Goal: Task Accomplishment & Management: Manage account settings

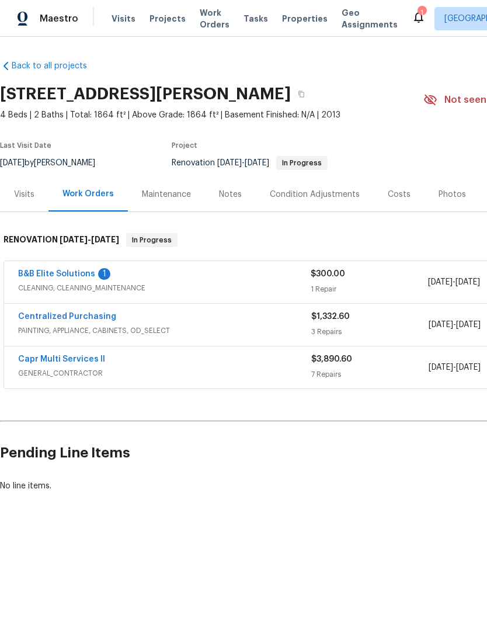
click at [85, 355] on link "Capr Multi Services ll" at bounding box center [61, 359] width 87 height 8
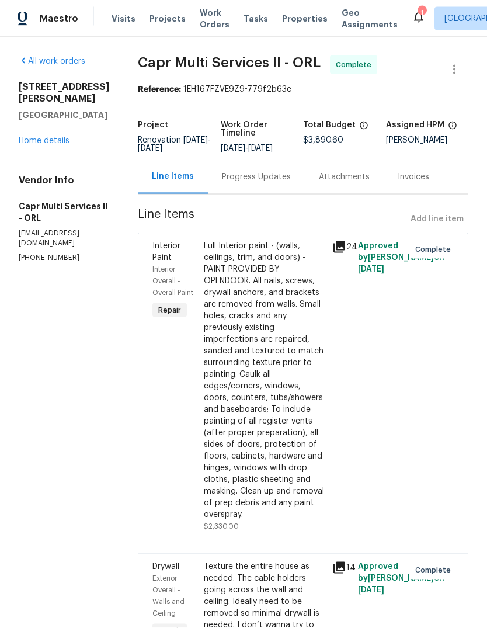
scroll to position [15, 0]
click at [60, 137] on link "Home details" at bounding box center [44, 141] width 51 height 8
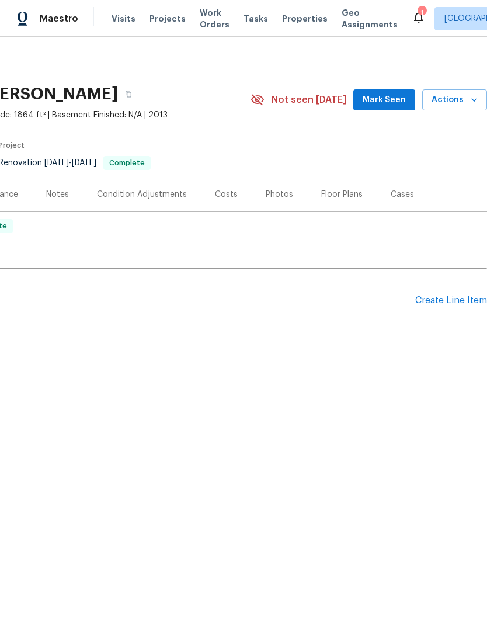
scroll to position [0, 173]
click at [462, 99] on span "Actions" at bounding box center [455, 100] width 46 height 15
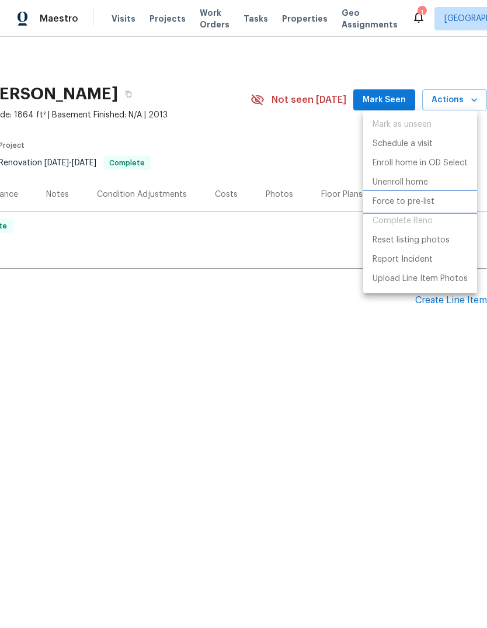
click at [430, 201] on p "Force to pre-list" at bounding box center [404, 202] width 62 height 12
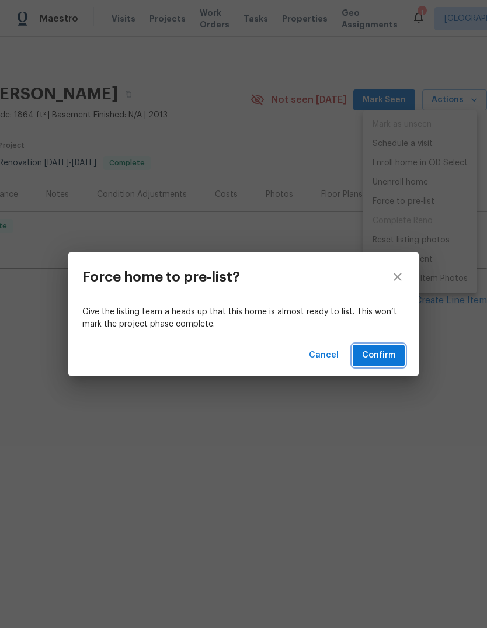
click at [388, 347] on button "Confirm" at bounding box center [379, 356] width 52 height 22
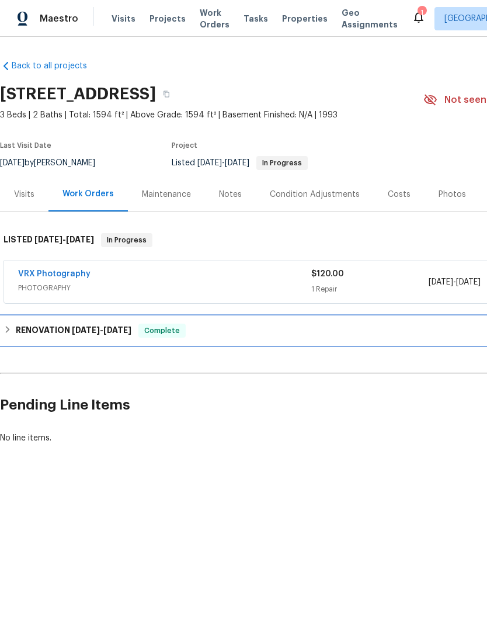
click at [53, 324] on h6 "RENOVATION 9/30/25 - 10/31/25" at bounding box center [74, 331] width 116 height 14
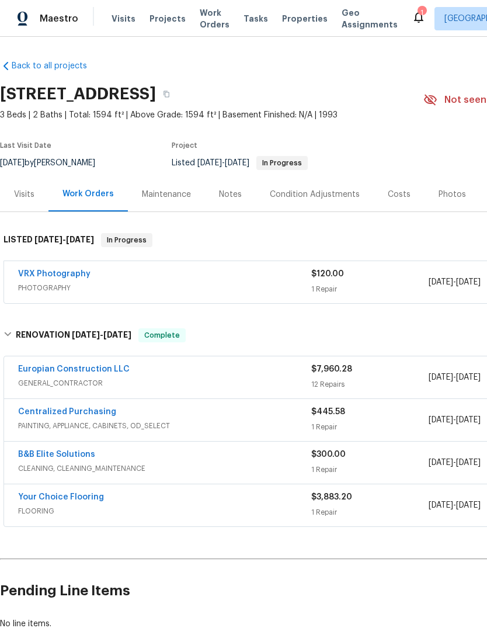
click at [227, 199] on div "Notes" at bounding box center [230, 195] width 23 height 12
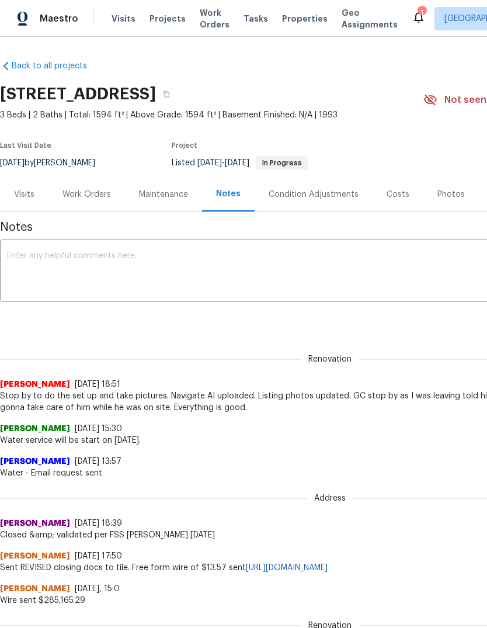
click at [86, 196] on div "Work Orders" at bounding box center [87, 195] width 49 height 12
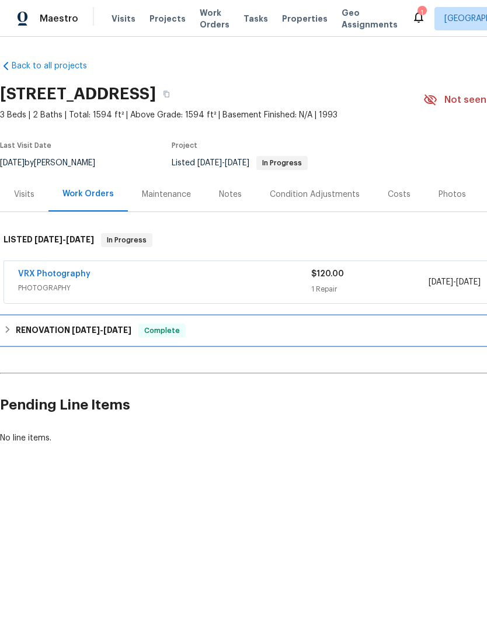
click at [35, 329] on h6 "RENOVATION 9/30/25 - 10/31/25" at bounding box center [74, 331] width 116 height 14
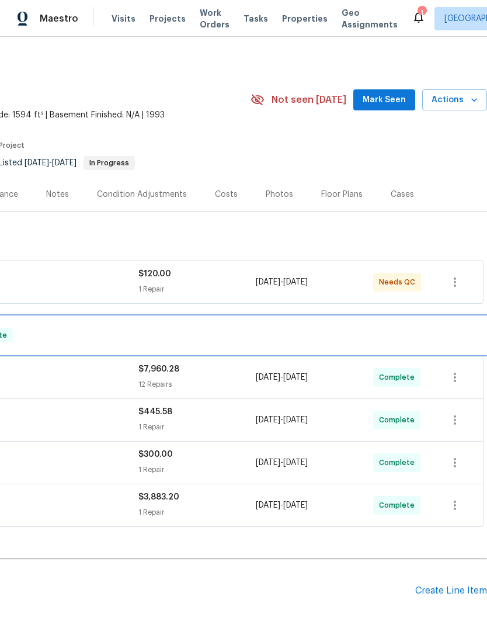
scroll to position [0, 173]
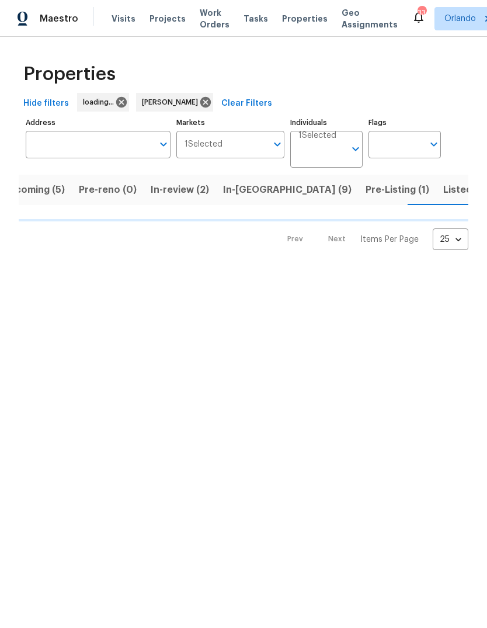
scroll to position [0, 25]
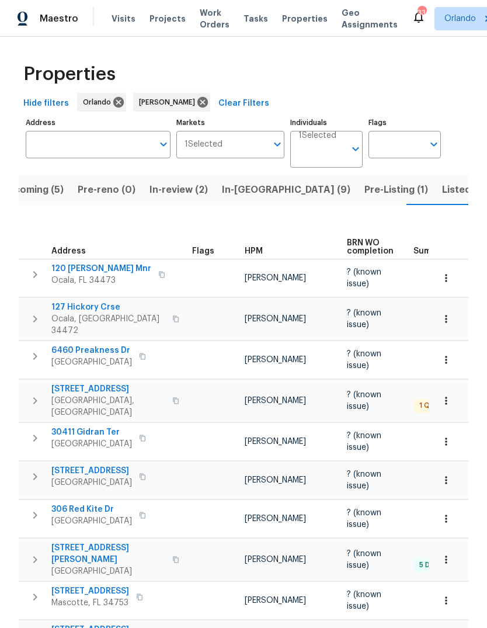
click at [243, 186] on span "In-reno (9)" at bounding box center [286, 190] width 129 height 16
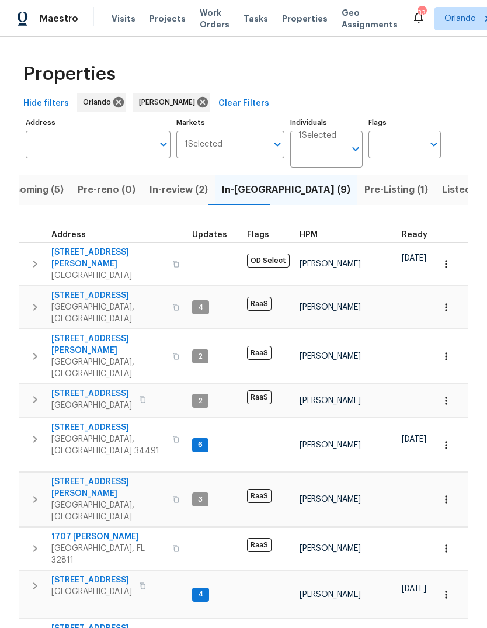
click at [76, 574] on span "17333 Hickory Wind Dr" at bounding box center [91, 580] width 81 height 12
click at [102, 148] on input "Address" at bounding box center [89, 144] width 127 height 27
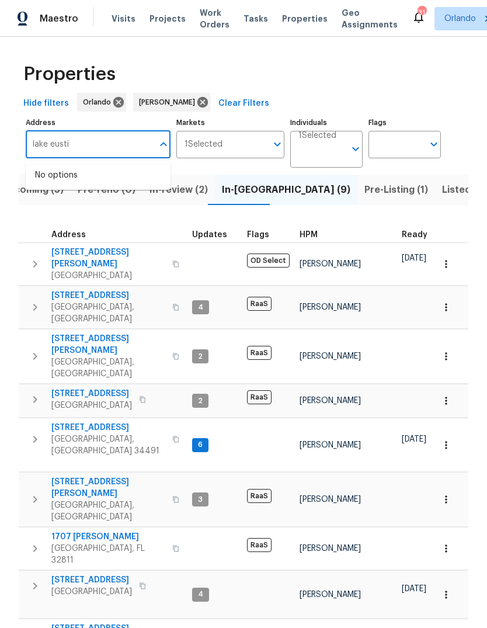
type input "lake eustis"
click at [86, 179] on li "11045 Lake Eustis Dr Leesburg FL 34788" at bounding box center [98, 182] width 145 height 32
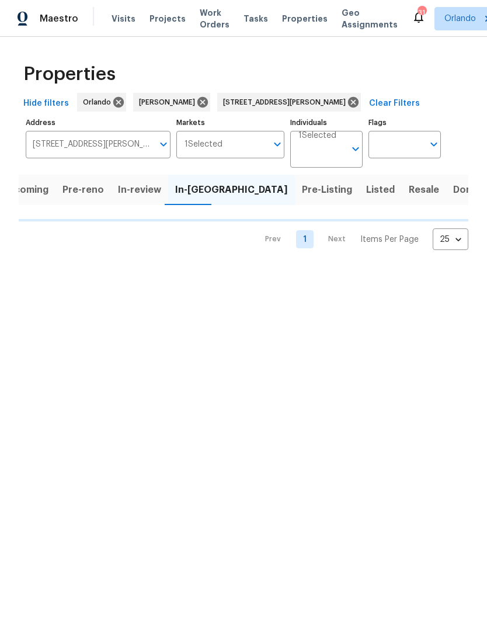
scroll to position [0, 11]
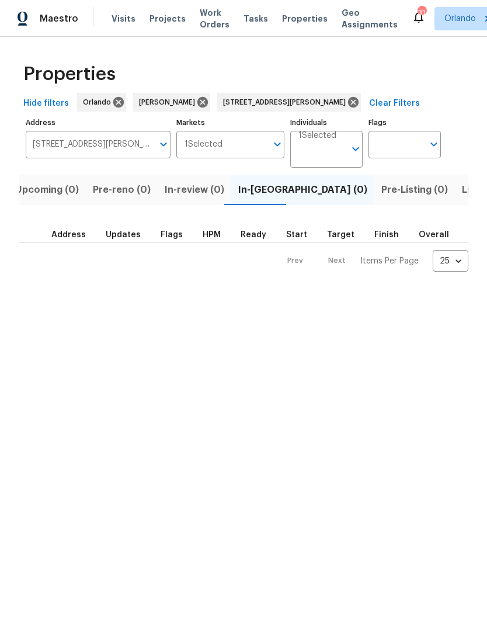
click at [462, 195] on span "Listed (1)" at bounding box center [483, 190] width 42 height 16
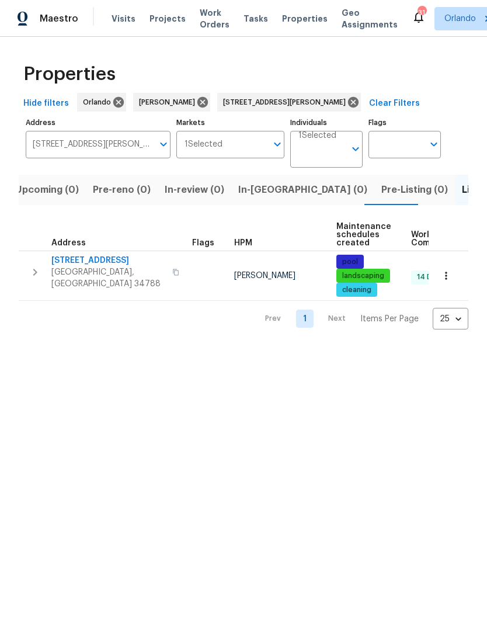
click at [84, 258] on span "11045 Lake Eustis Dr" at bounding box center [108, 261] width 114 height 12
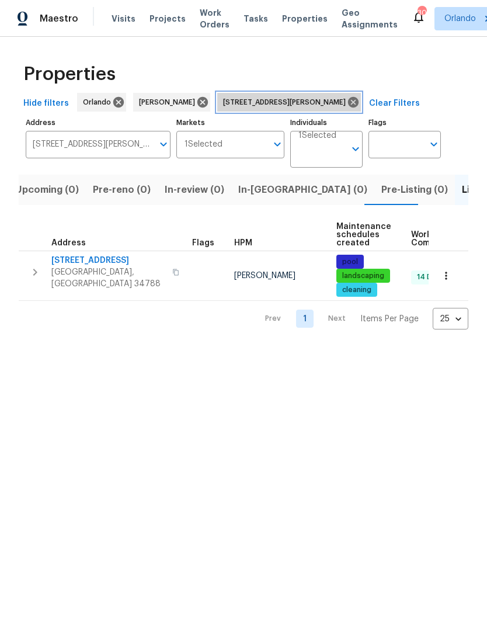
click at [348, 106] on icon at bounding box center [353, 102] width 11 height 11
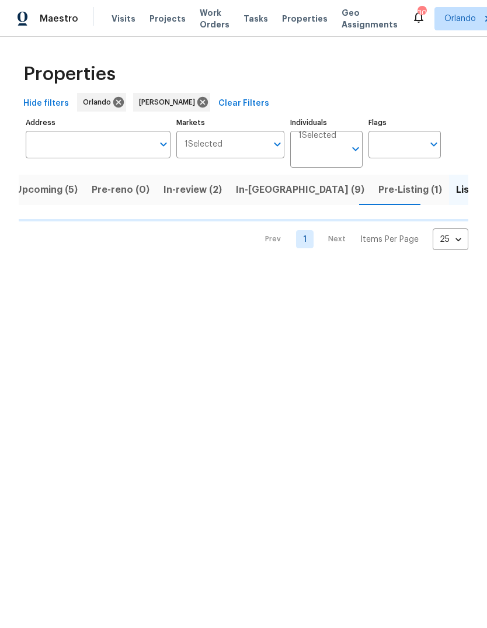
click at [38, 191] on span "Upcoming (5)" at bounding box center [46, 190] width 63 height 16
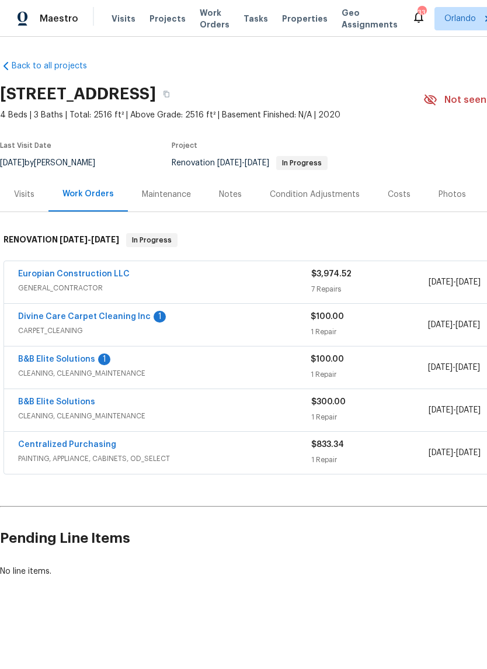
click at [43, 359] on link "B&B Elite Solutions" at bounding box center [56, 359] width 77 height 8
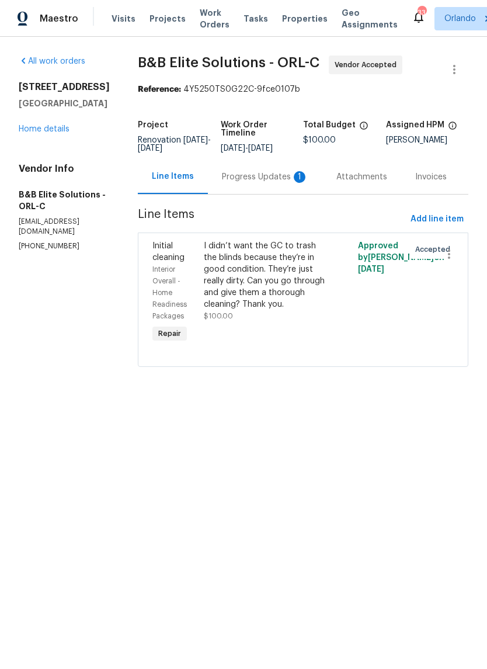
click at [250, 183] on div "Progress Updates 1" at bounding box center [265, 177] width 86 height 12
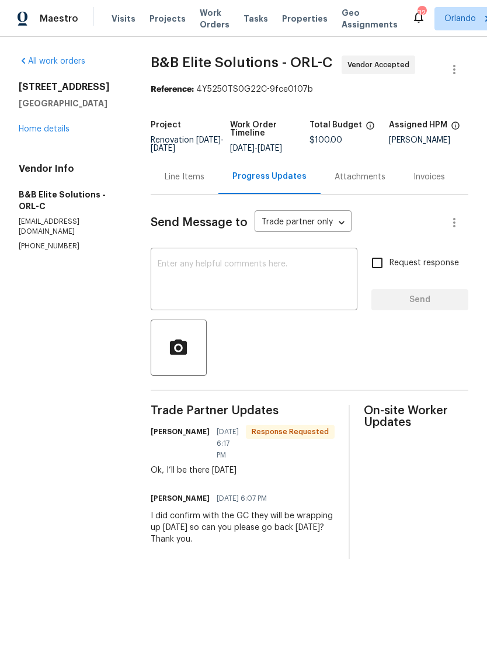
click at [37, 133] on link "Home details" at bounding box center [44, 129] width 51 height 8
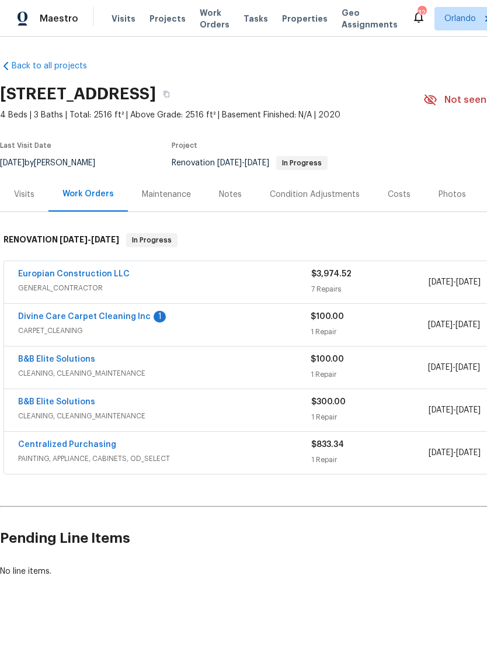
click at [28, 319] on link "Divine Care Carpet Cleaning Inc" at bounding box center [84, 317] width 133 height 8
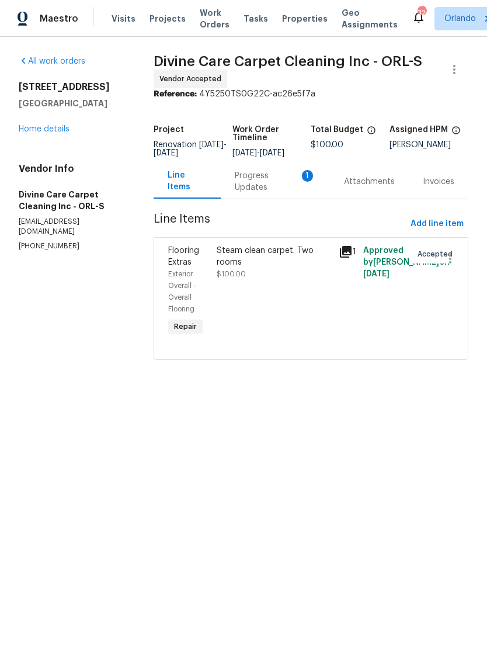
click at [252, 188] on div "Progress Updates 1" at bounding box center [275, 181] width 81 height 23
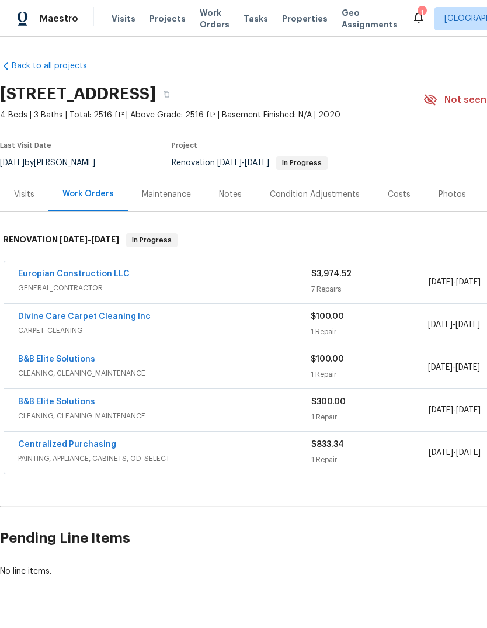
click at [38, 313] on link "Divine Care Carpet Cleaning Inc" at bounding box center [84, 317] width 133 height 8
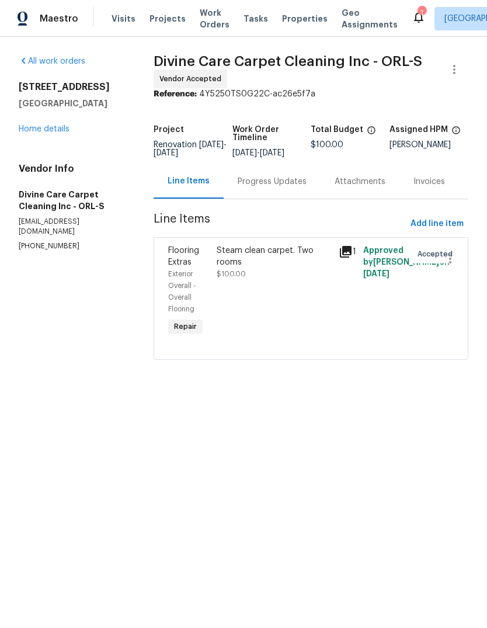
click at [258, 185] on div "Progress Updates" at bounding box center [272, 182] width 69 height 12
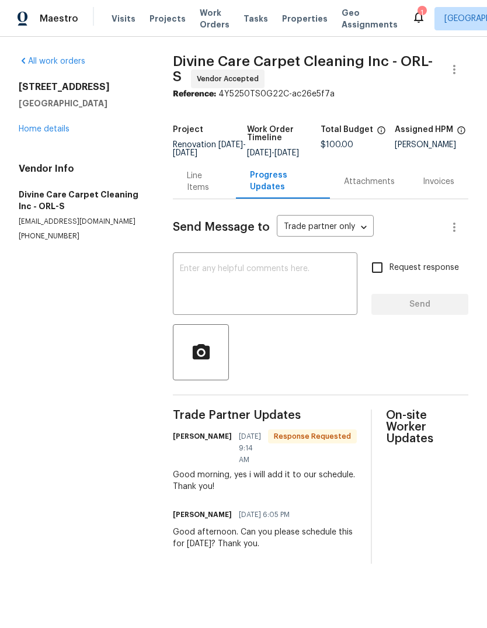
click at [192, 306] on textarea at bounding box center [265, 285] width 171 height 41
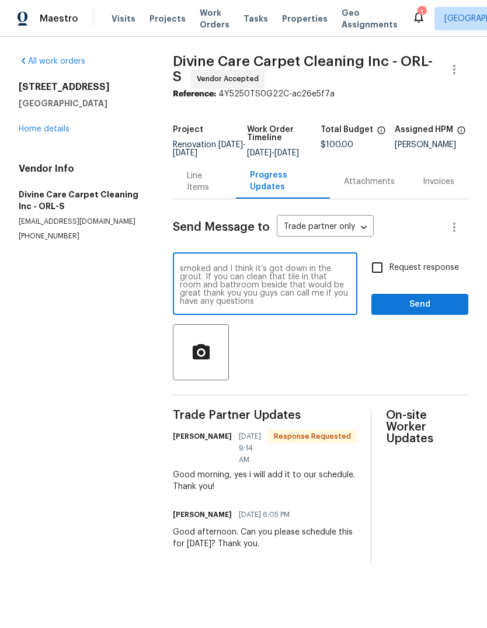
scroll to position [25, 0]
type textarea "Also, if I can add one more thing. There’s a guest bedroom that’s right beside …"
click at [446, 310] on span "Send" at bounding box center [420, 304] width 78 height 15
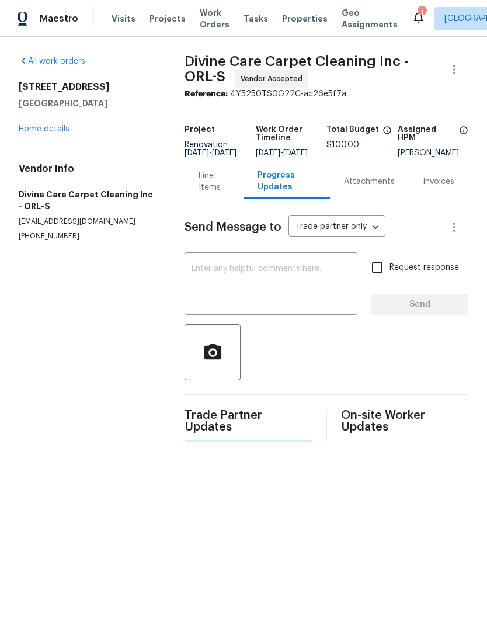
scroll to position [0, 0]
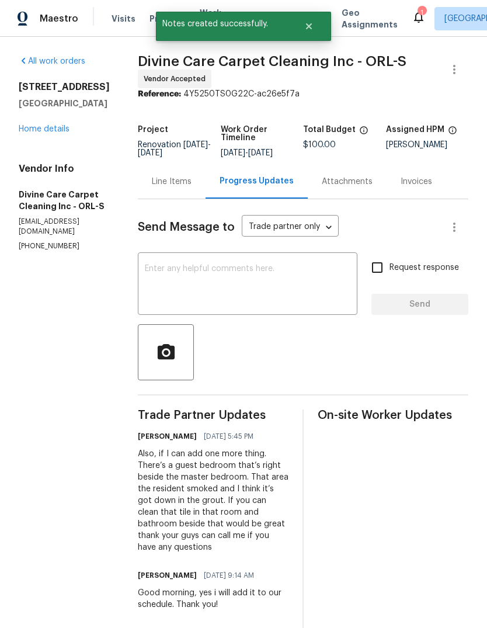
click at [24, 133] on link "Home details" at bounding box center [44, 129] width 51 height 8
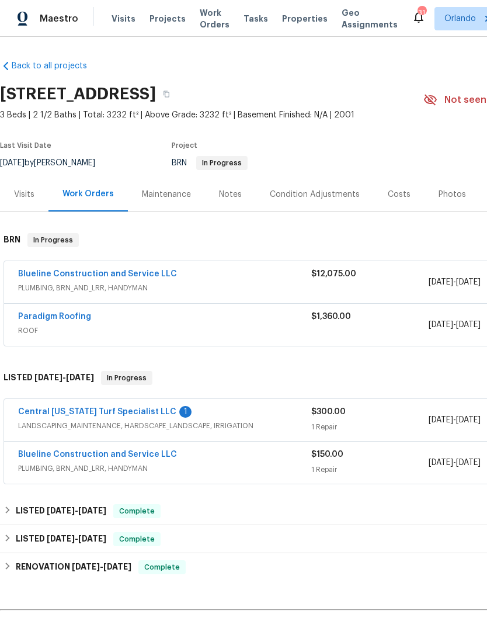
click at [206, 15] on span "Work Orders" at bounding box center [215, 18] width 30 height 23
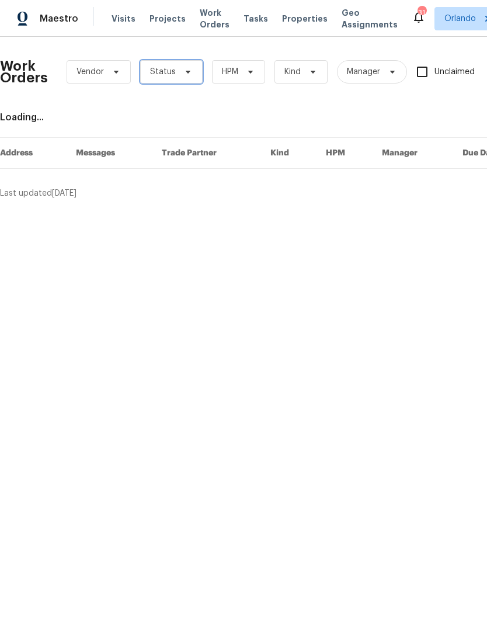
click at [174, 65] on span "Status" at bounding box center [171, 71] width 63 height 23
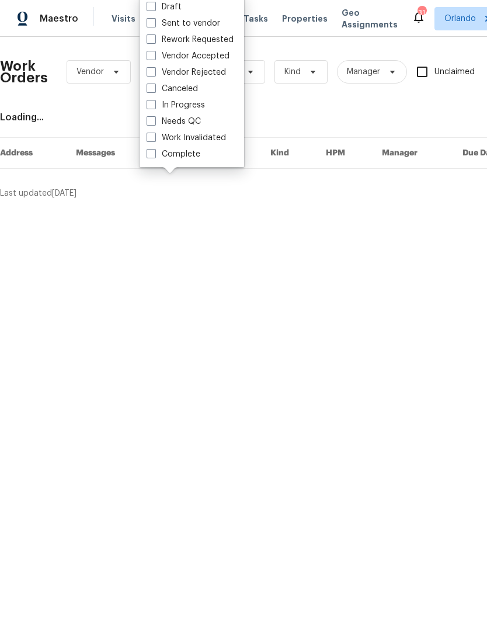
click at [157, 123] on label "Needs QC" at bounding box center [174, 122] width 54 height 12
click at [154, 123] on input "Needs QC" at bounding box center [151, 120] width 8 height 8
checkbox input "true"
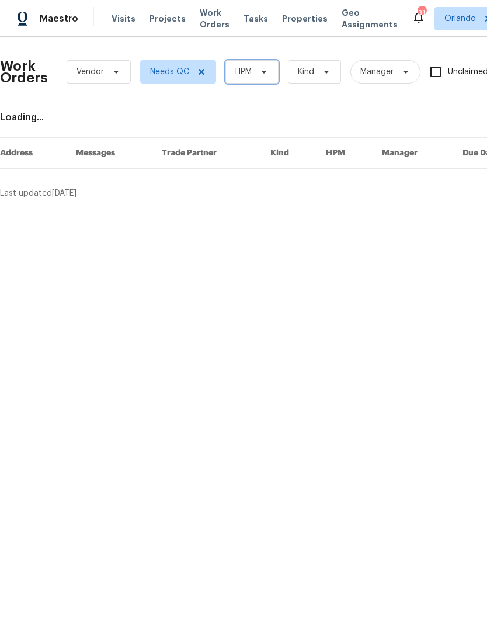
click at [250, 79] on span "HPM" at bounding box center [252, 71] width 53 height 23
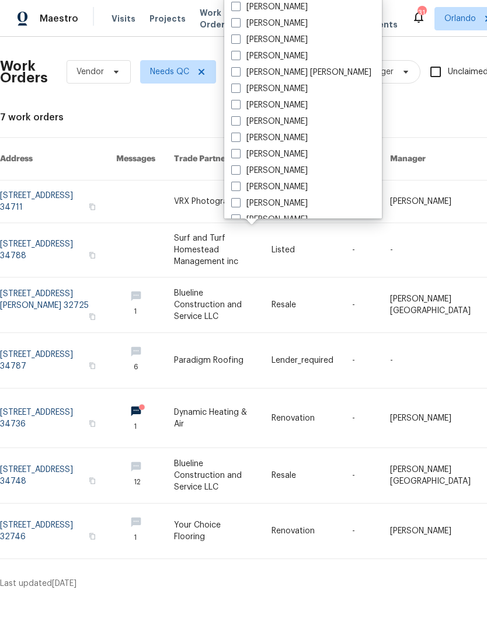
click at [241, 27] on label "[PERSON_NAME]" at bounding box center [269, 24] width 77 height 12
click at [239, 25] on input "[PERSON_NAME]" at bounding box center [235, 22] width 8 height 8
checkbox input "true"
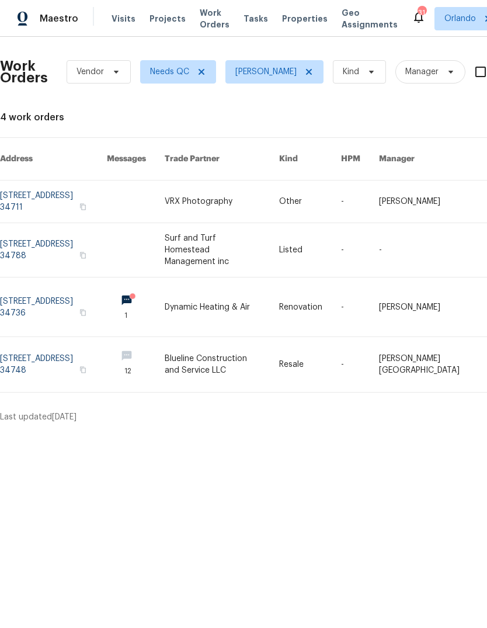
click at [26, 230] on link at bounding box center [53, 250] width 107 height 54
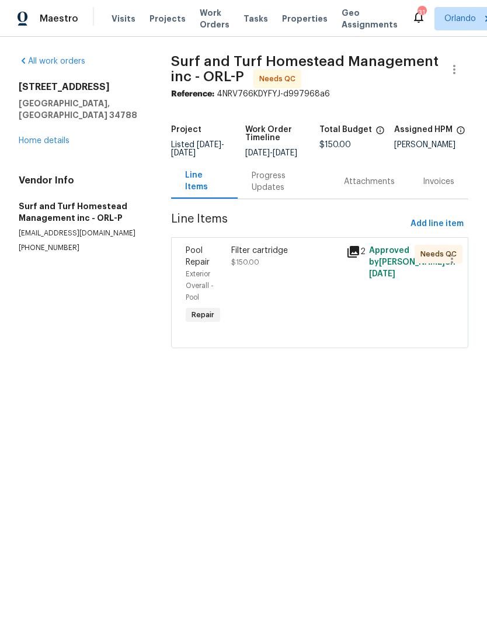
click at [249, 257] on div "Filter cartridge" at bounding box center [285, 251] width 108 height 12
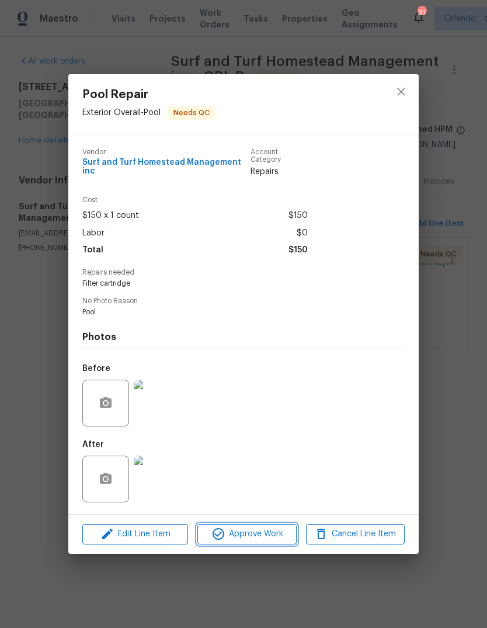
click at [240, 530] on span "Approve Work" at bounding box center [247, 534] width 92 height 15
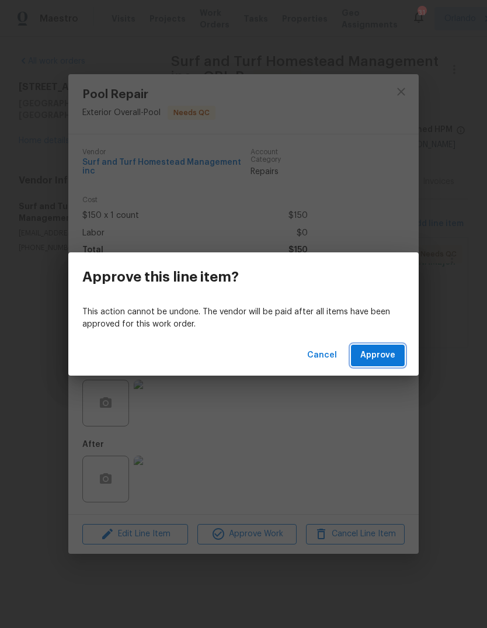
click at [377, 358] on span "Approve" at bounding box center [378, 355] width 35 height 15
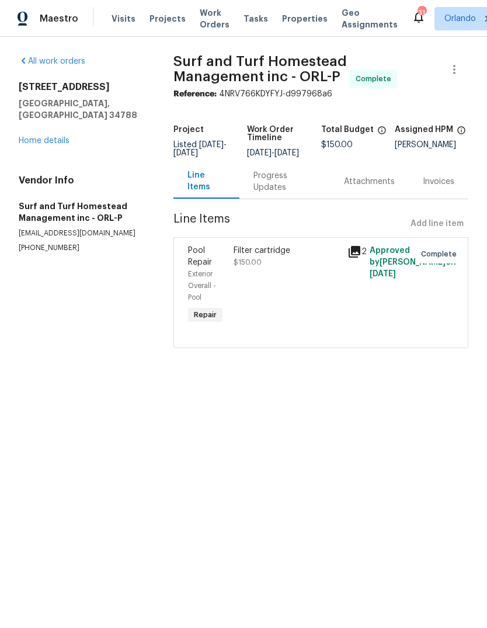
click at [202, 18] on span "Work Orders" at bounding box center [215, 18] width 30 height 23
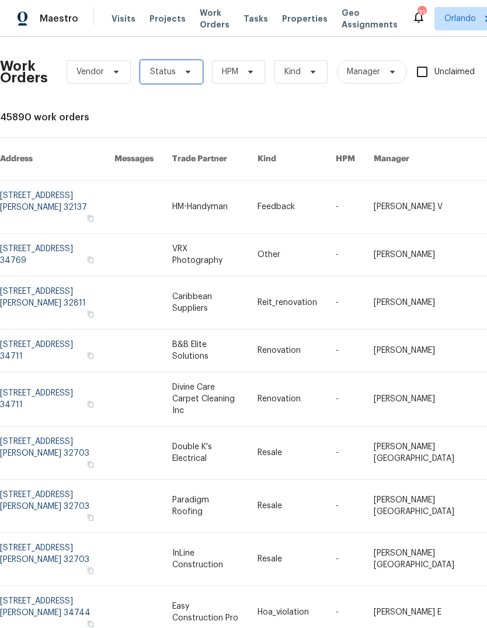
click at [176, 70] on span "Status" at bounding box center [171, 71] width 63 height 23
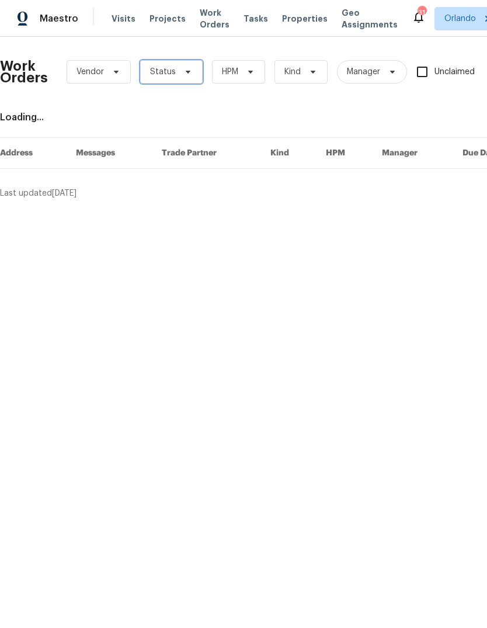
click at [176, 77] on span "Status" at bounding box center [171, 71] width 63 height 23
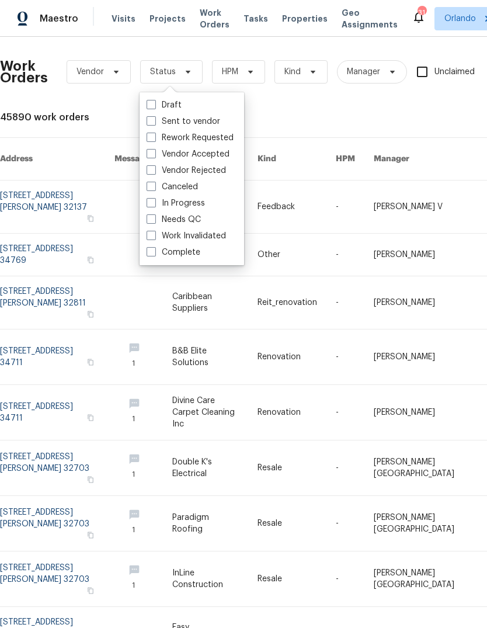
click at [165, 219] on label "Needs QC" at bounding box center [174, 220] width 54 height 12
click at [154, 219] on input "Needs QC" at bounding box center [151, 218] width 8 height 8
checkbox input "true"
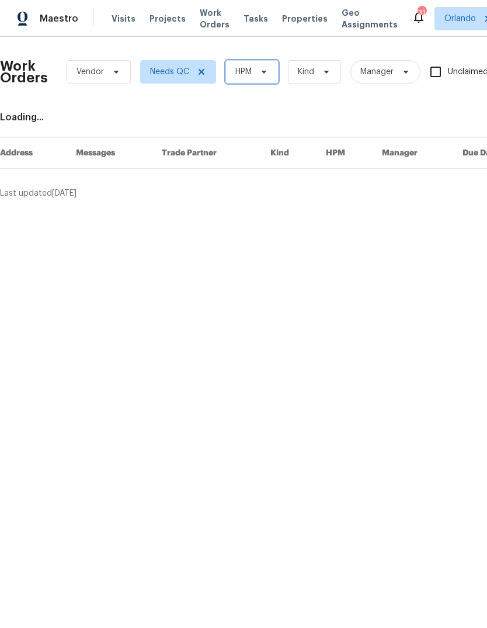
click at [235, 70] on span "HPM" at bounding box center [243, 72] width 16 height 12
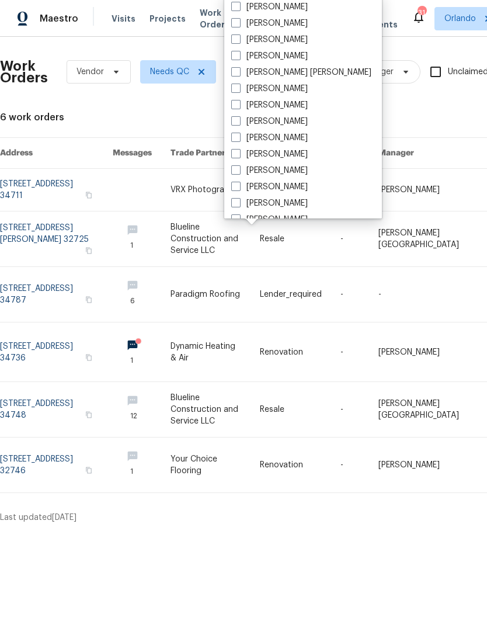
click at [243, 24] on label "[PERSON_NAME]" at bounding box center [269, 24] width 77 height 12
click at [239, 24] on input "[PERSON_NAME]" at bounding box center [235, 22] width 8 height 8
checkbox input "true"
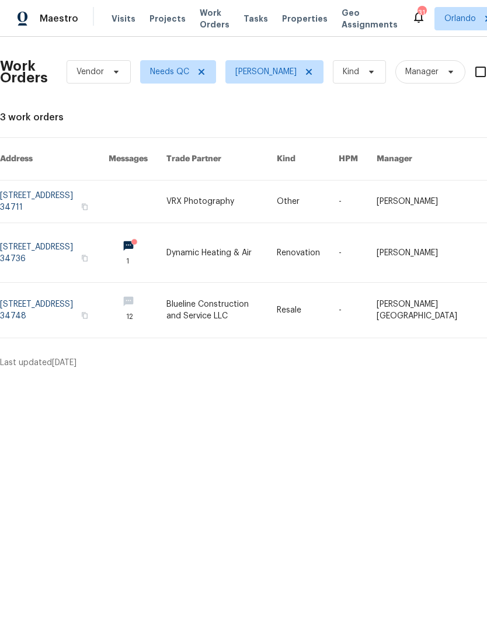
click at [136, 378] on html "Maestro Visits Projects Work Orders Tasks Properties Geo Assignments 31 Orlando…" at bounding box center [243, 189] width 487 height 378
click at [53, 238] on link at bounding box center [54, 252] width 109 height 59
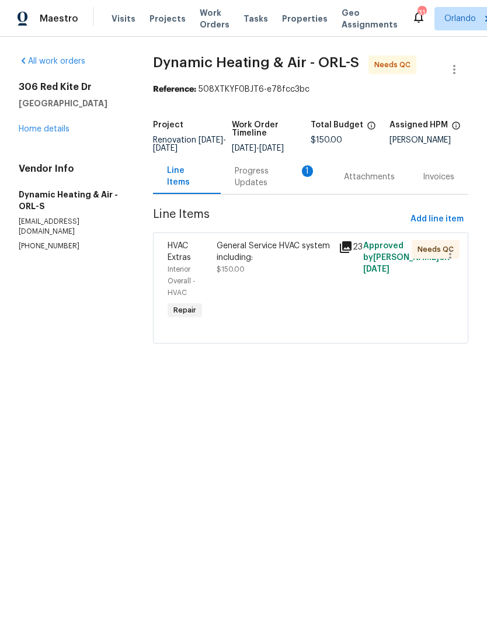
click at [252, 183] on div "Progress Updates 1" at bounding box center [275, 176] width 81 height 23
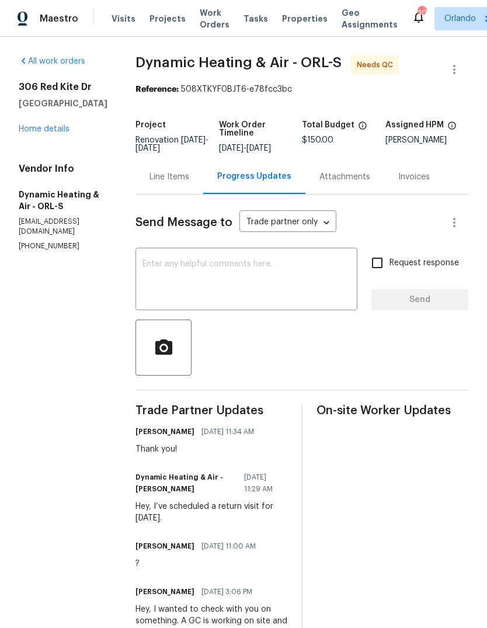
click at [204, 17] on span "Work Orders" at bounding box center [215, 18] width 30 height 23
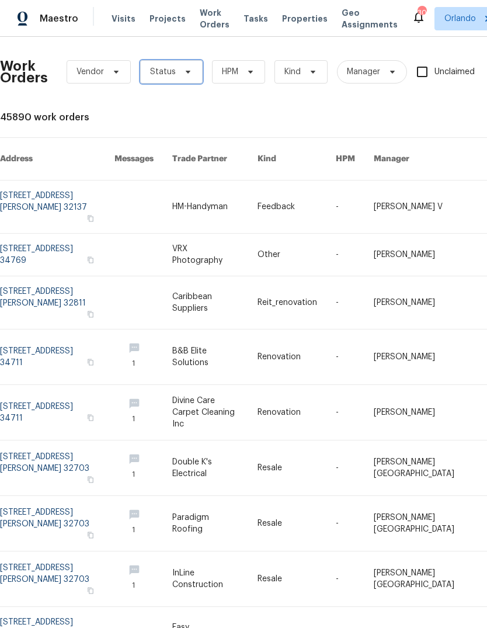
click at [168, 79] on span "Status" at bounding box center [171, 71] width 63 height 23
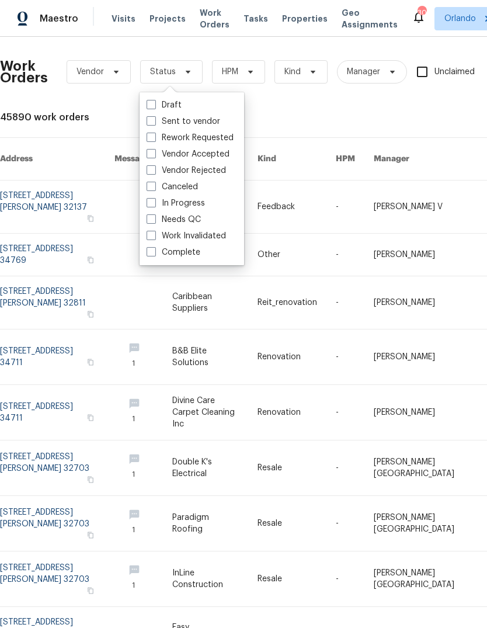
click at [158, 219] on label "Needs QC" at bounding box center [174, 220] width 54 height 12
click at [154, 219] on input "Needs QC" at bounding box center [151, 218] width 8 height 8
checkbox input "true"
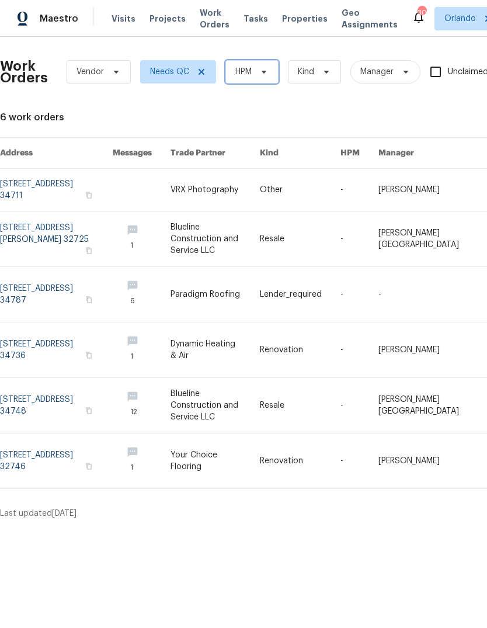
click at [253, 75] on span "HPM" at bounding box center [252, 71] width 53 height 23
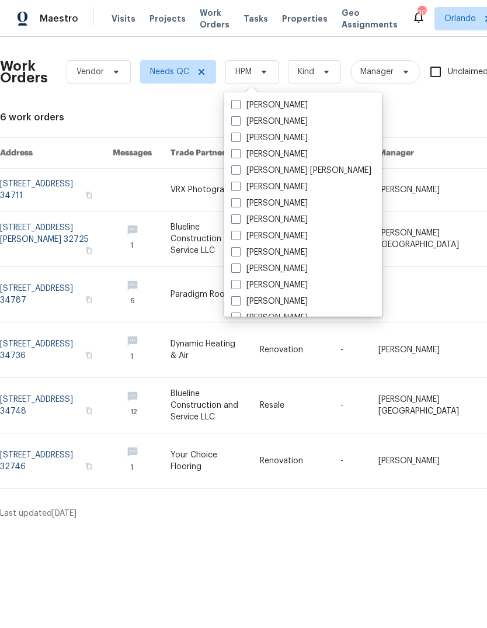
click at [246, 124] on label "[PERSON_NAME]" at bounding box center [269, 122] width 77 height 12
click at [239, 123] on input "[PERSON_NAME]" at bounding box center [235, 120] width 8 height 8
checkbox input "true"
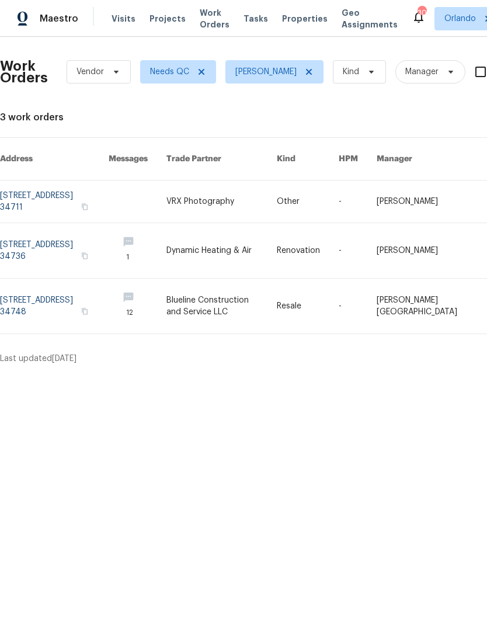
click at [123, 374] on html "Maestro Visits Projects Work Orders Tasks Properties Geo Assignments 30 Orlando…" at bounding box center [243, 187] width 487 height 374
click at [124, 374] on html "Maestro Visits Projects Work Orders Tasks Properties Geo Assignments 30 Orlando…" at bounding box center [243, 187] width 487 height 374
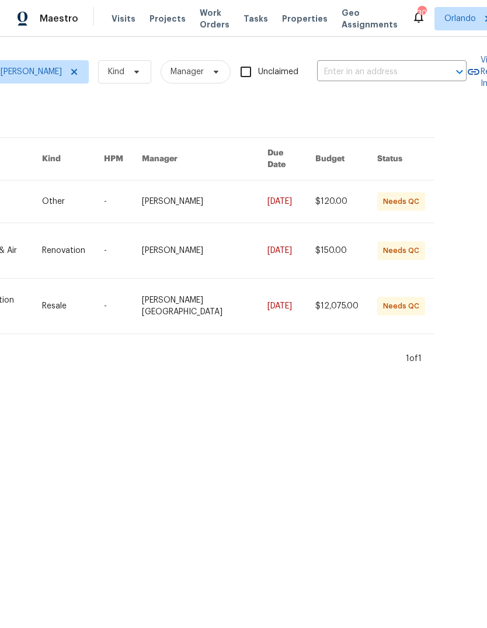
scroll to position [0, 234]
